Goal: Information Seeking & Learning: Check status

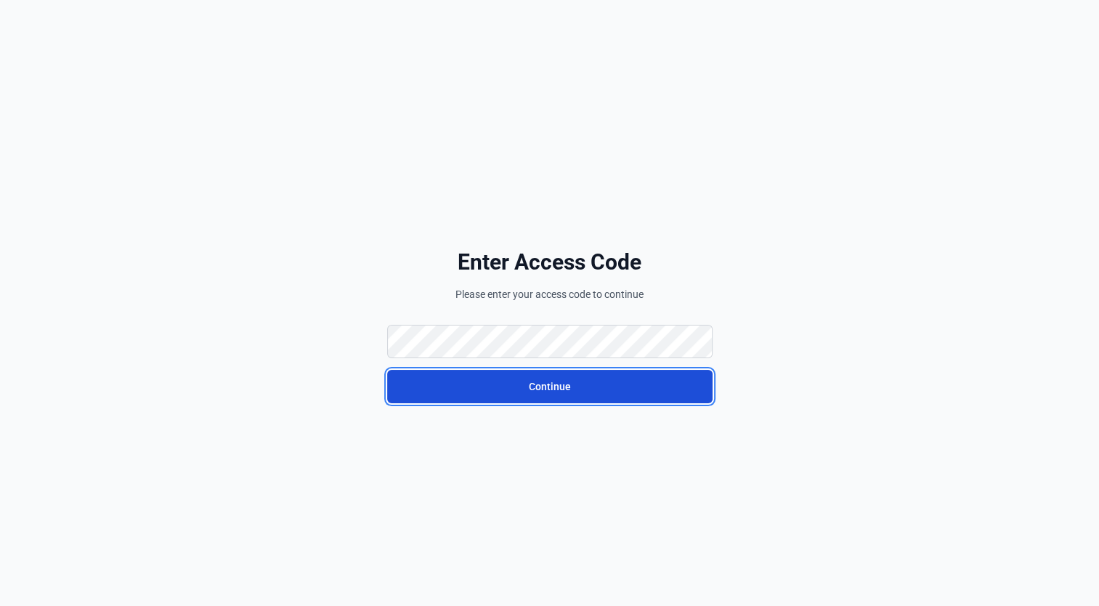
click at [479, 390] on button "Continue" at bounding box center [549, 386] width 325 height 33
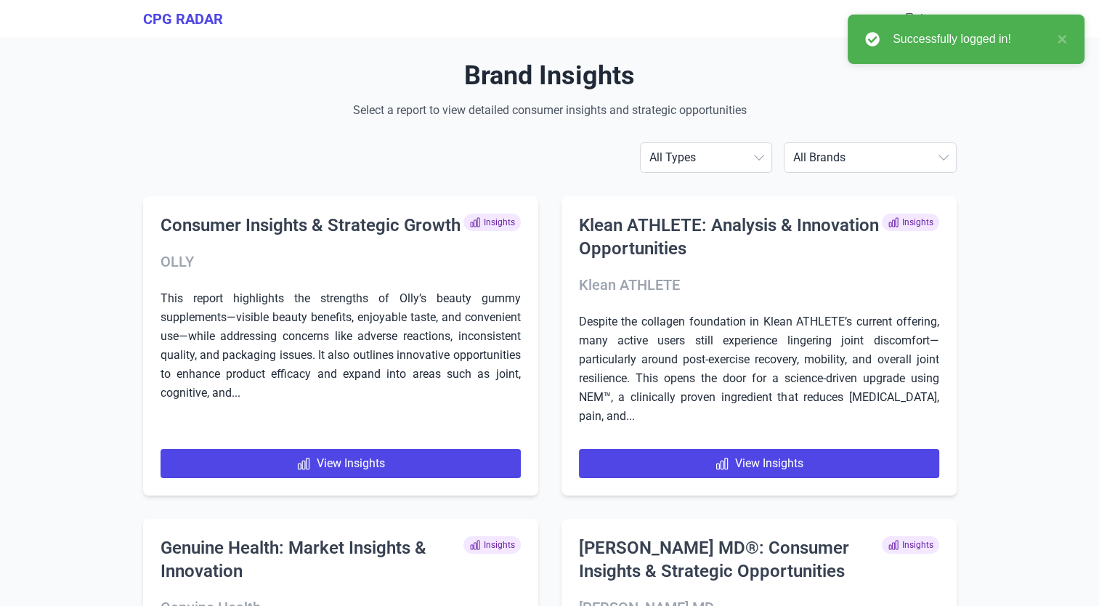
click at [851, 163] on select "All Brands [PERSON_NAME] Begin Health Bonafide Country Life Vitamins EQUELLE Ge…" at bounding box center [869, 157] width 171 height 29
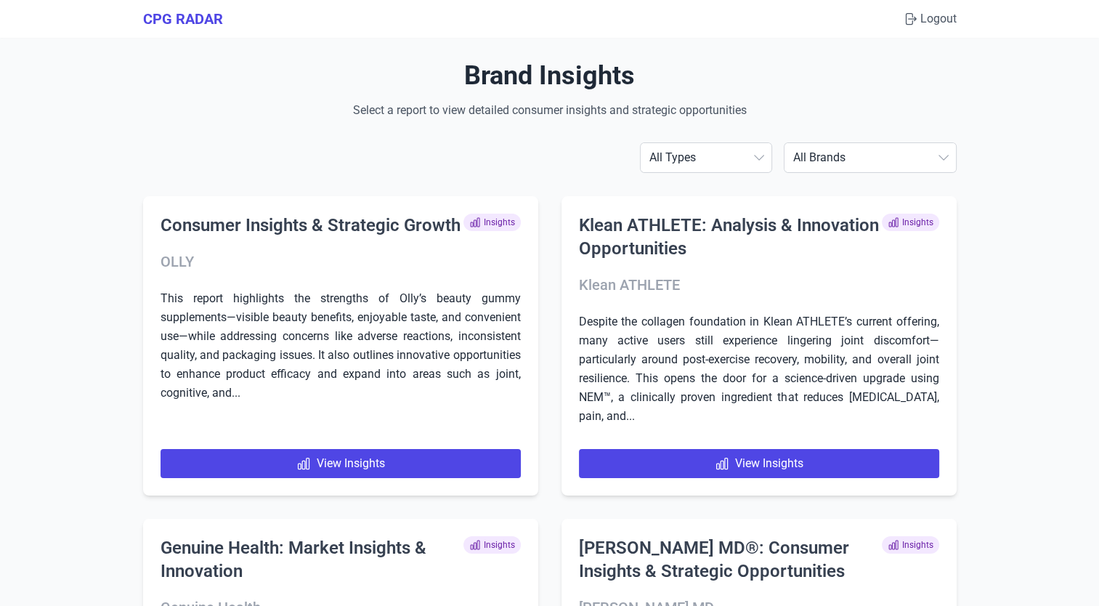
select select "olly"
click at [797, 143] on select "All Brands [PERSON_NAME] Begin Health Bonafide Country Life Vitamins EQUELLE Ge…" at bounding box center [869, 157] width 171 height 29
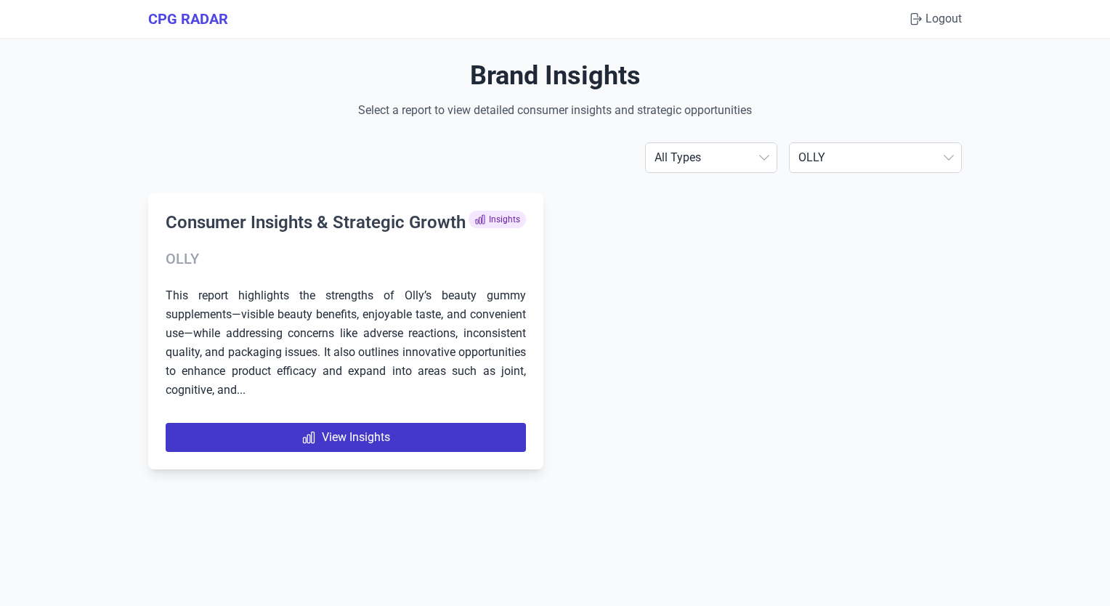
click at [362, 434] on link "View Insights" at bounding box center [346, 437] width 360 height 29
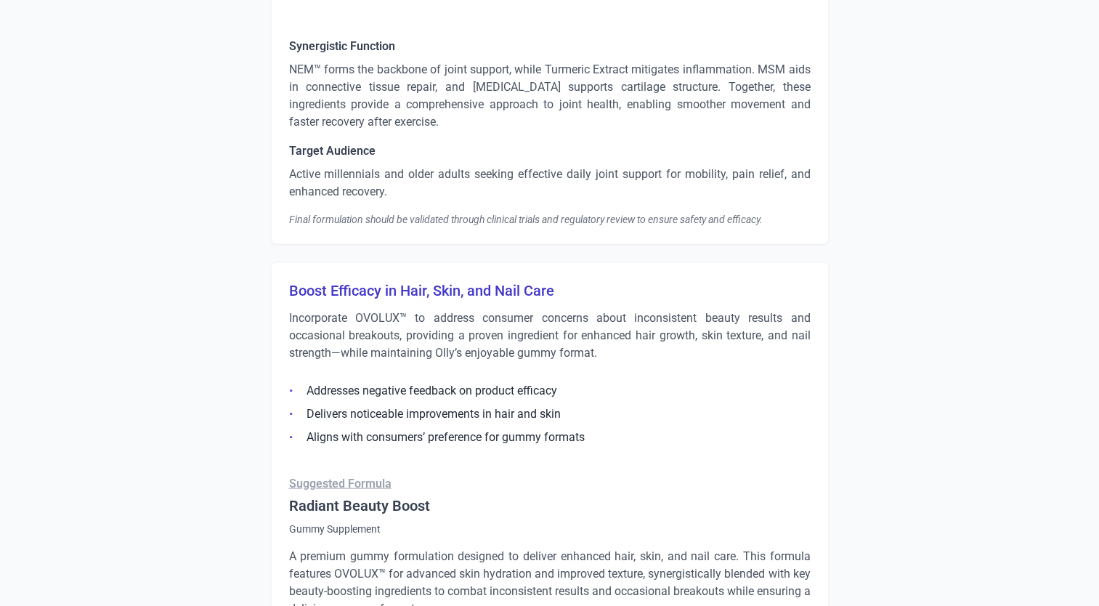
scroll to position [2903, 0]
